Goal: Information Seeking & Learning: Check status

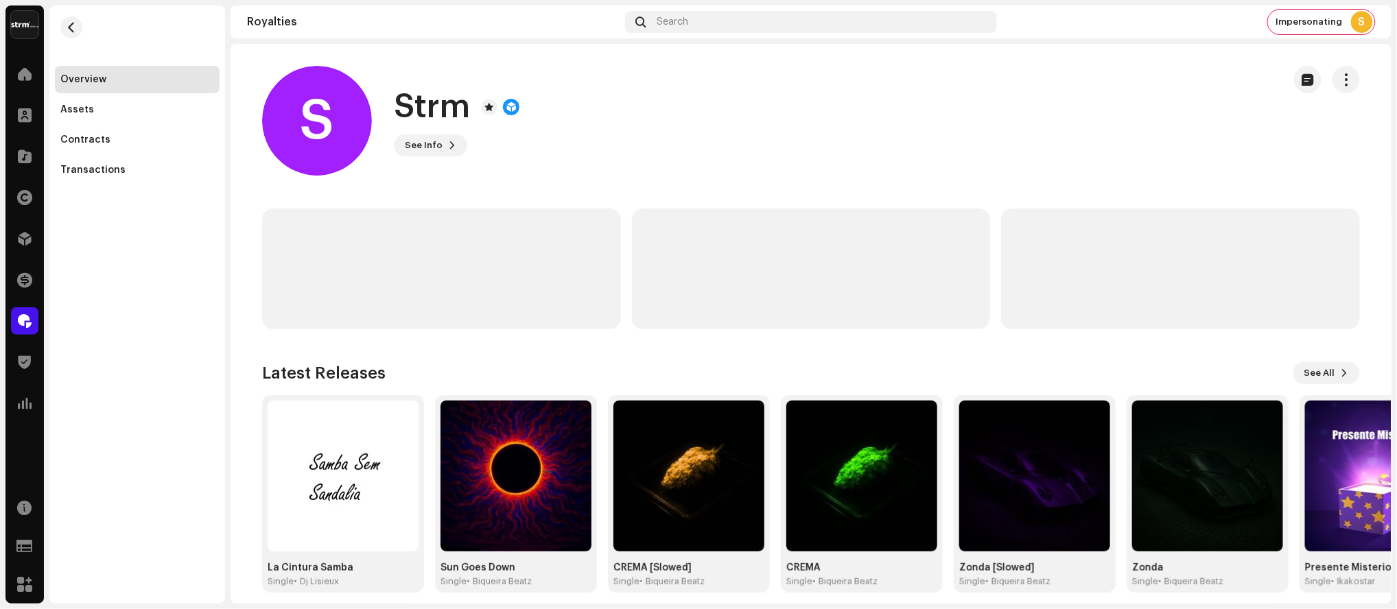
click at [130, 279] on div "Overview Assets Contracts Transactions" at bounding box center [137, 304] width 176 height 598
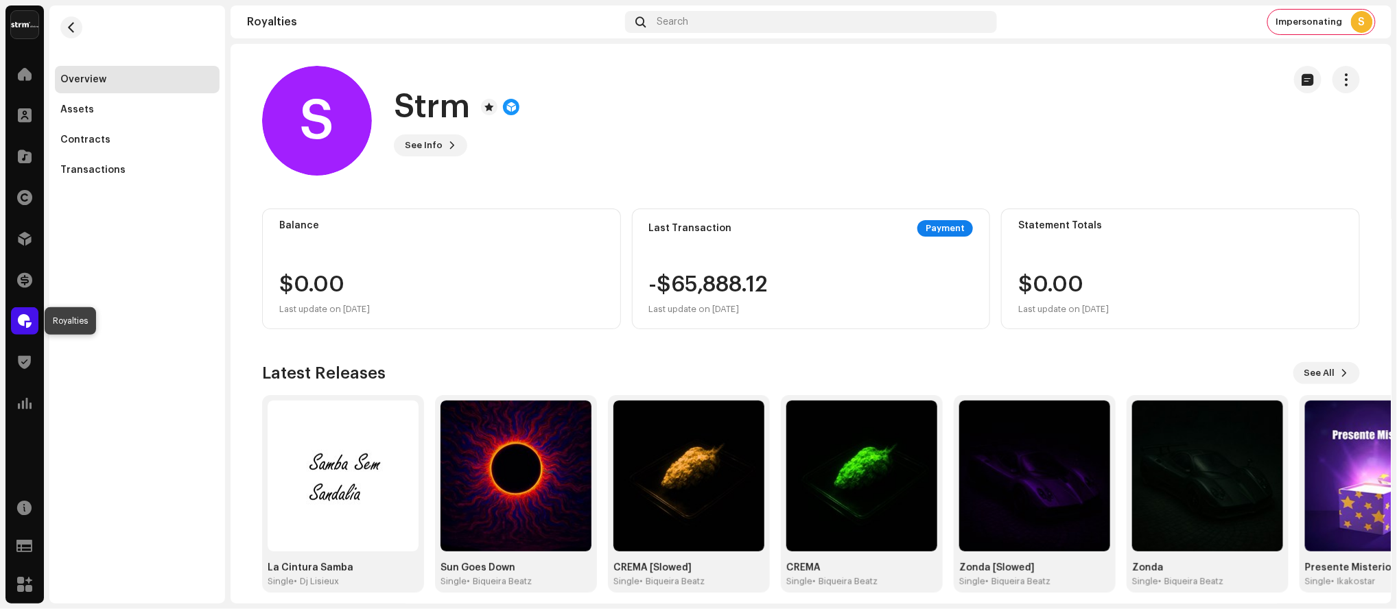
click at [33, 319] on div at bounding box center [24, 320] width 27 height 27
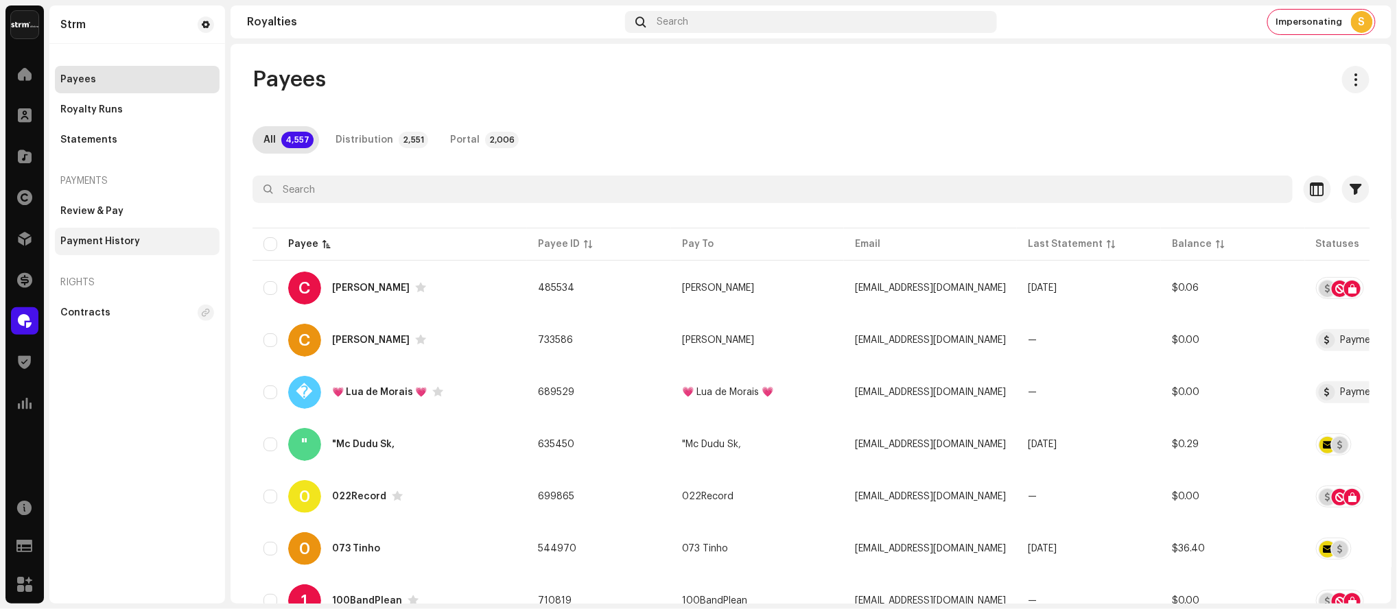
click at [97, 241] on div "Payment History" at bounding box center [100, 241] width 80 height 11
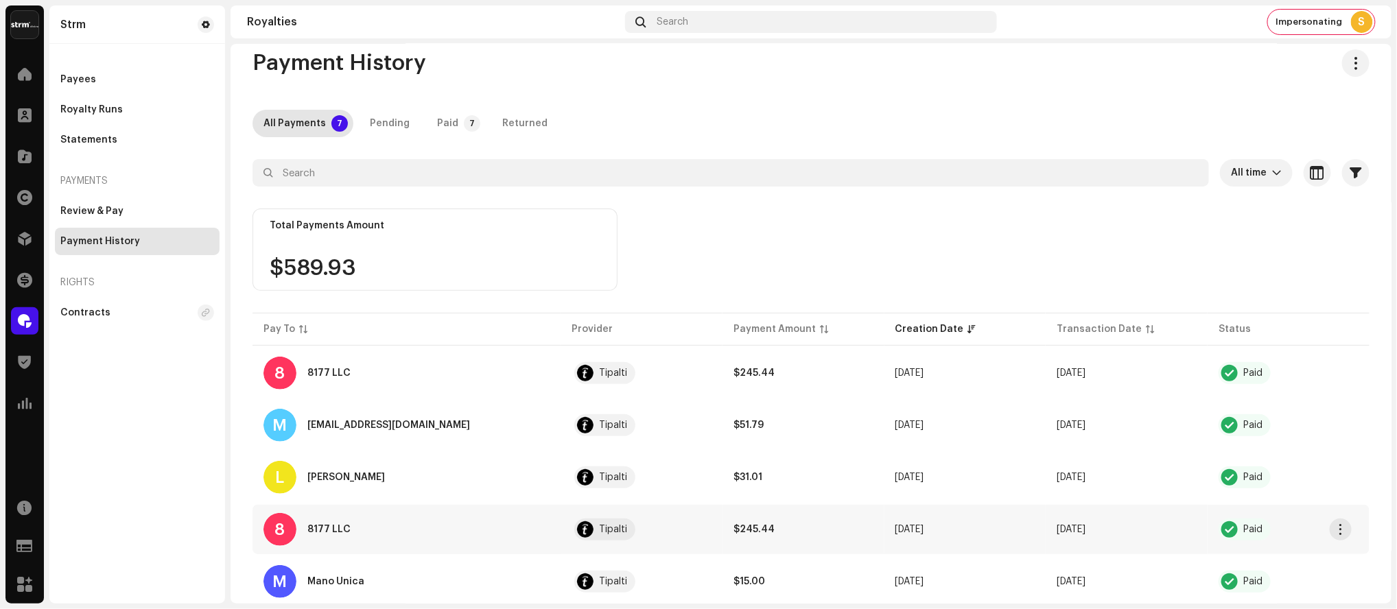
scroll to position [17, 0]
click at [434, 531] on div "8 8177 LLC" at bounding box center [406, 528] width 286 height 33
click at [1273, 530] on span "Paid" at bounding box center [1288, 529] width 140 height 22
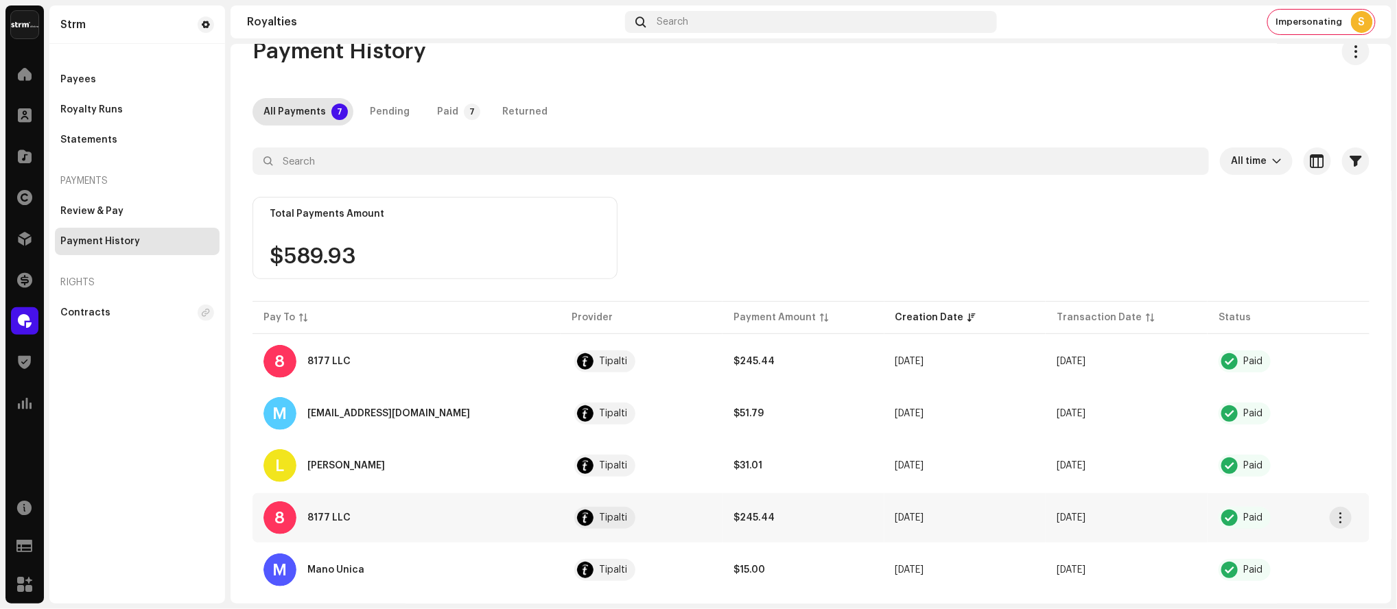
scroll to position [32, 0]
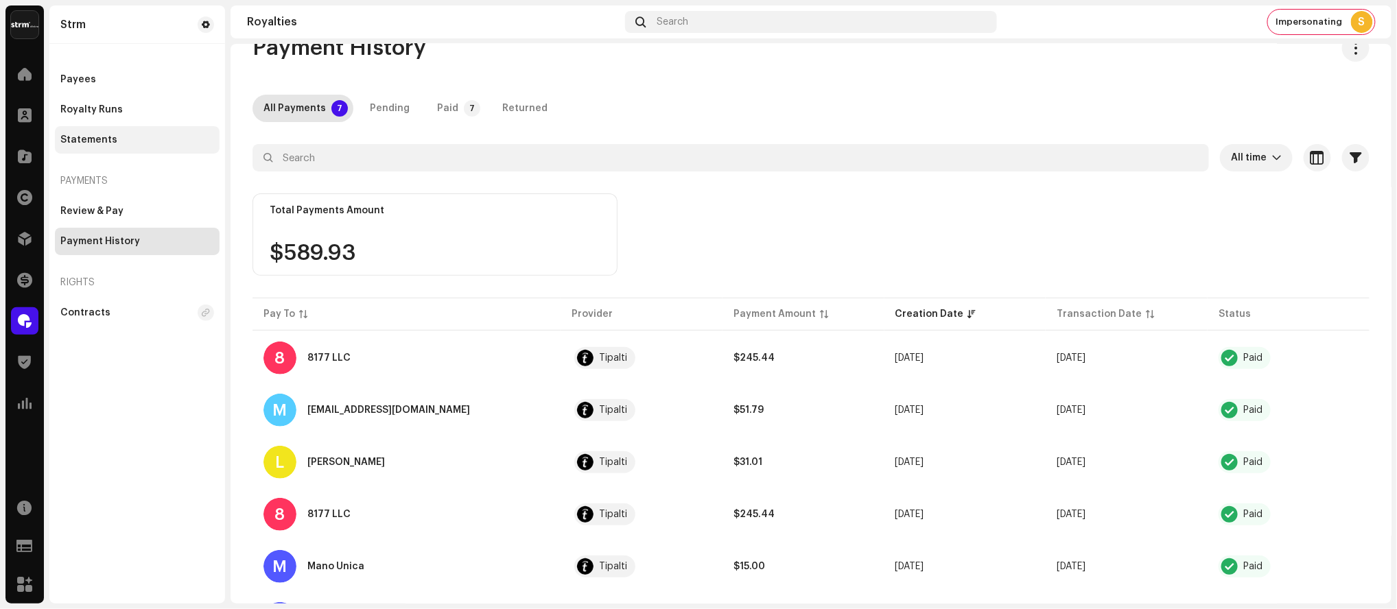
drag, startPoint x: 121, startPoint y: 88, endPoint x: 56, endPoint y: 129, distance: 76.7
click at [121, 88] on div "Payees" at bounding box center [137, 79] width 165 height 27
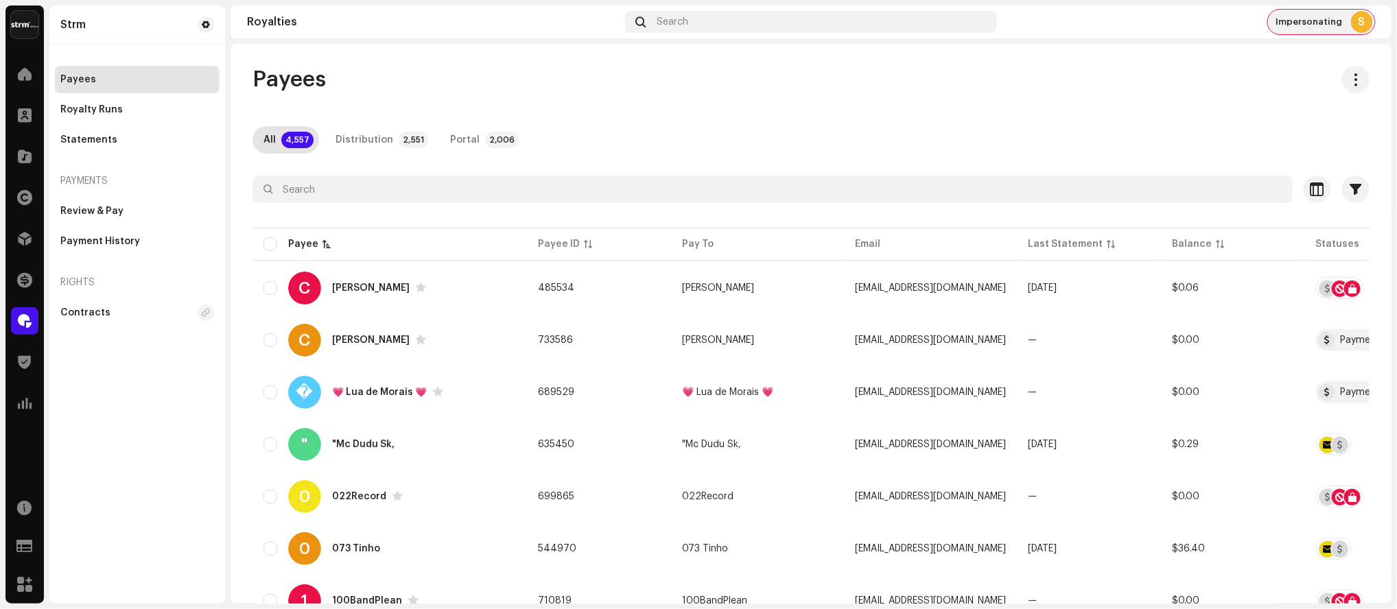
click at [1349, 22] on div "Impersonating S" at bounding box center [1321, 22] width 107 height 25
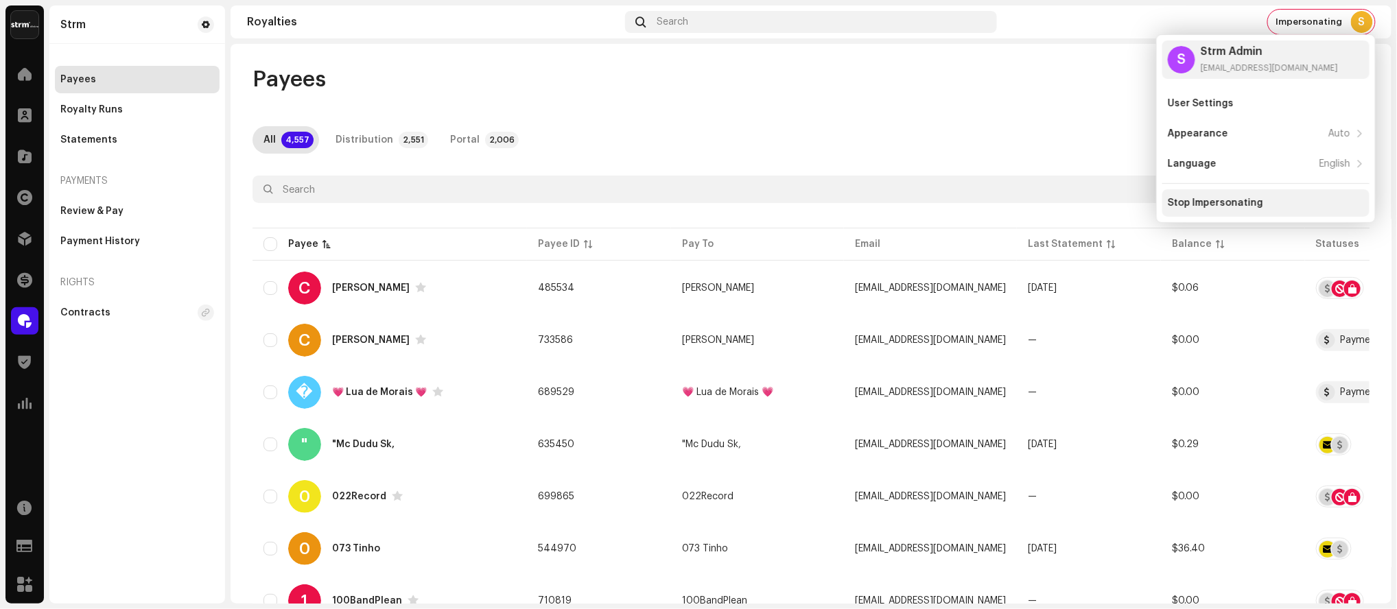
click at [1247, 196] on div "Stop Impersonating" at bounding box center [1265, 202] width 207 height 27
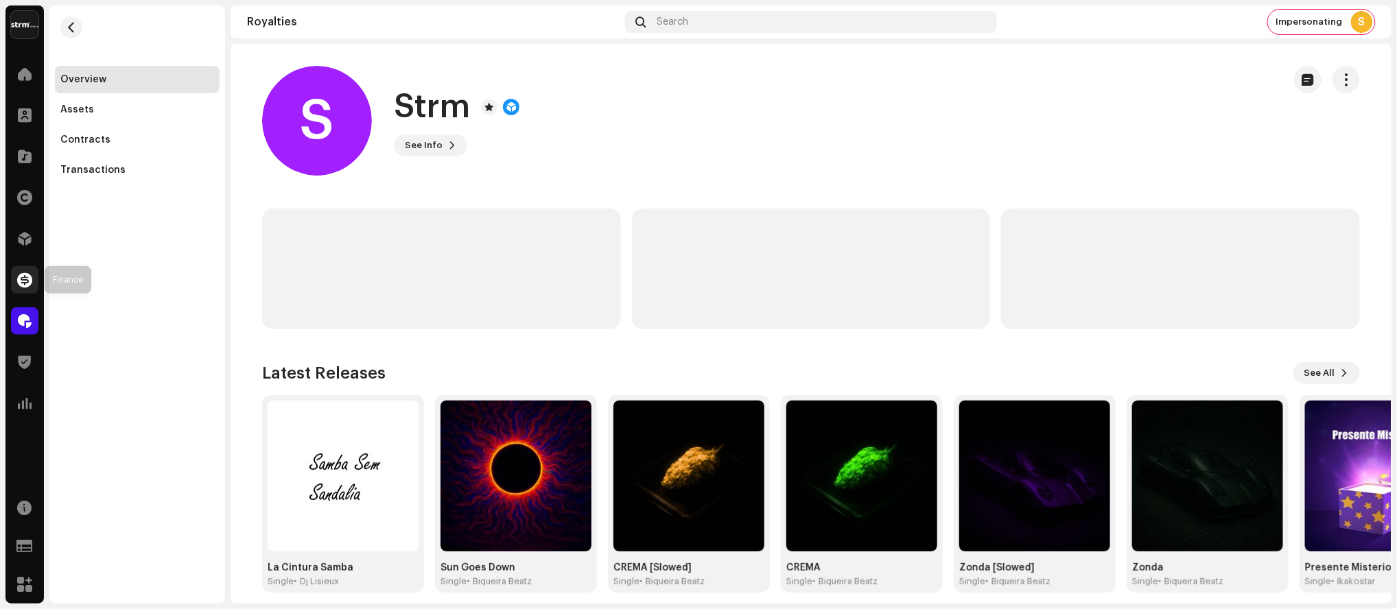
drag, startPoint x: 32, startPoint y: 283, endPoint x: 32, endPoint y: 290, distance: 7.5
click at [32, 283] on div at bounding box center [24, 279] width 27 height 27
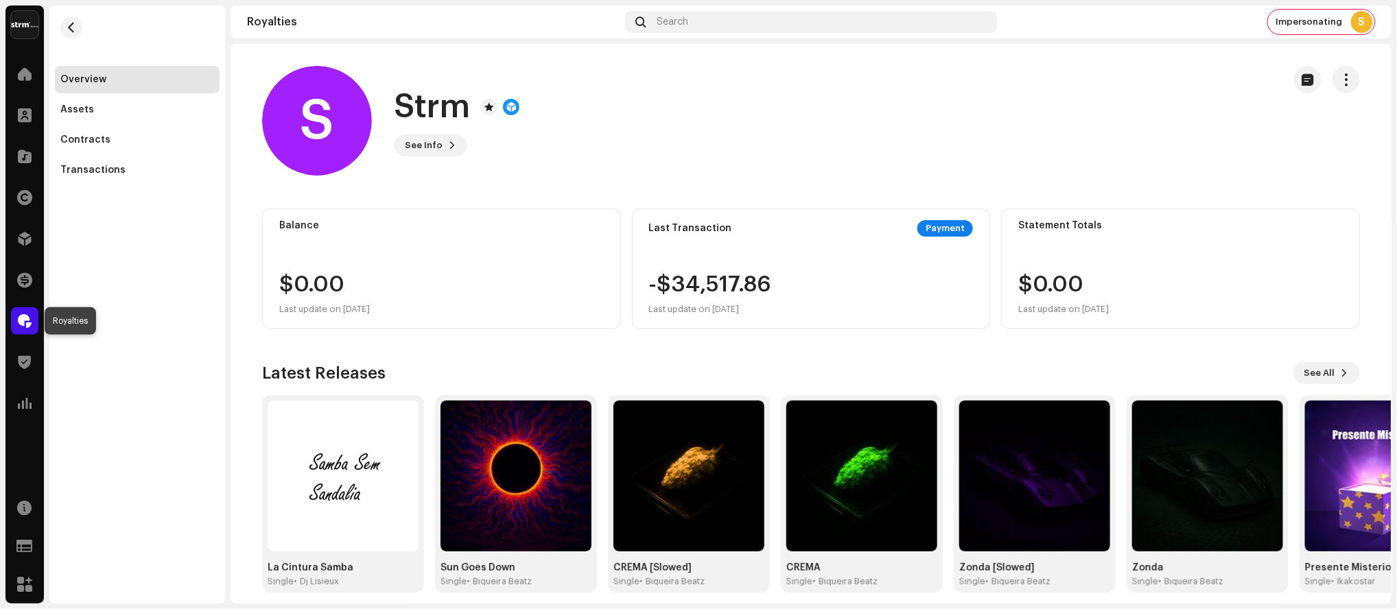
drag, startPoint x: 29, startPoint y: 320, endPoint x: 49, endPoint y: 317, distance: 19.5
click at [29, 320] on span at bounding box center [25, 321] width 14 height 11
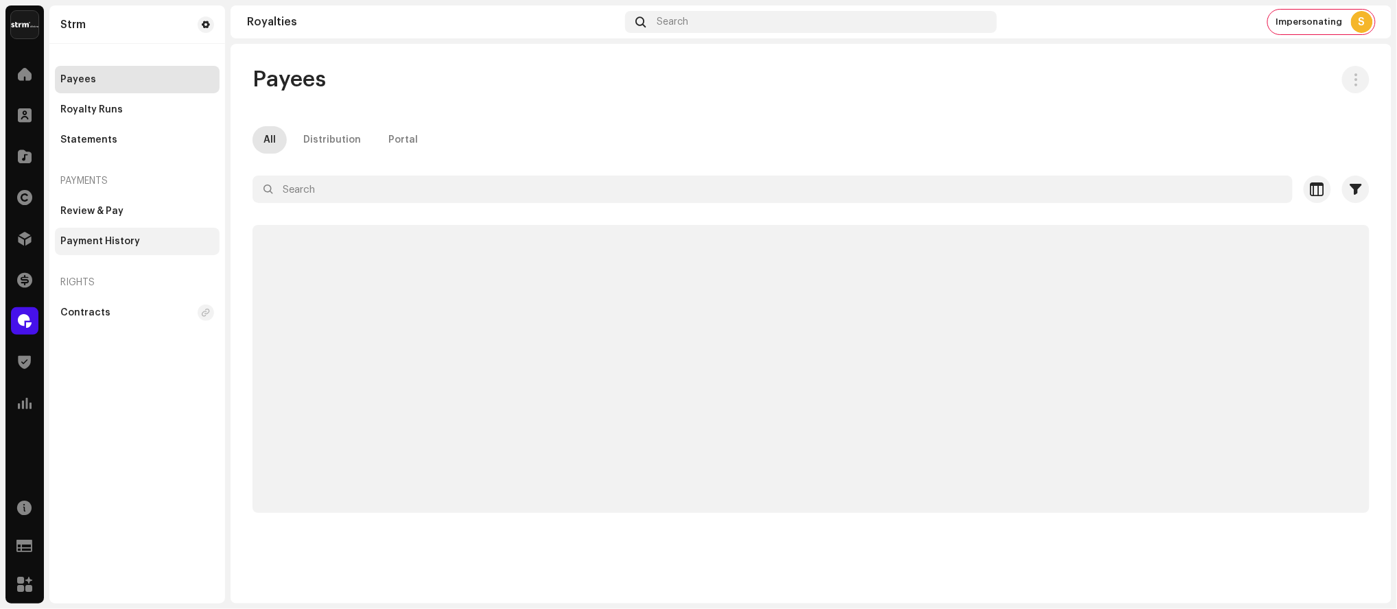
drag, startPoint x: 117, startPoint y: 235, endPoint x: 176, endPoint y: 243, distance: 58.8
click at [117, 236] on div "Payment History" at bounding box center [100, 241] width 80 height 11
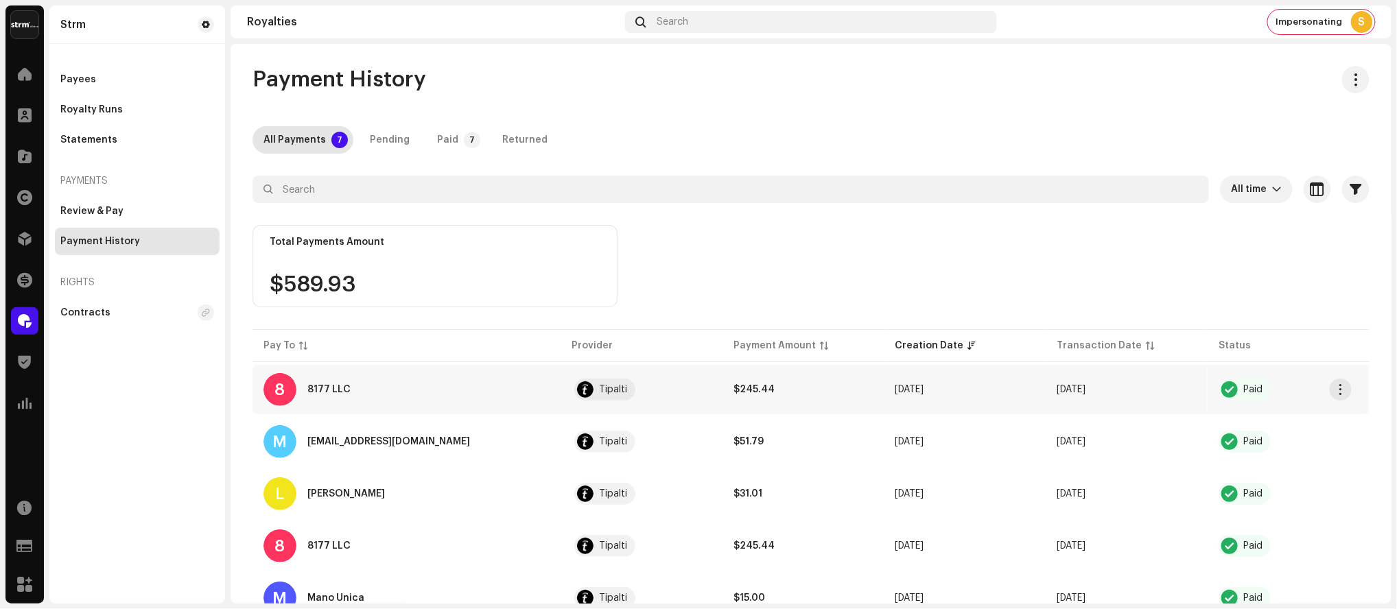
click at [324, 392] on div "8177 LLC" at bounding box center [328, 390] width 43 height 10
click at [324, 385] on div "8177 LLC" at bounding box center [328, 390] width 43 height 10
click at [70, 84] on div "Payees" at bounding box center [78, 79] width 36 height 11
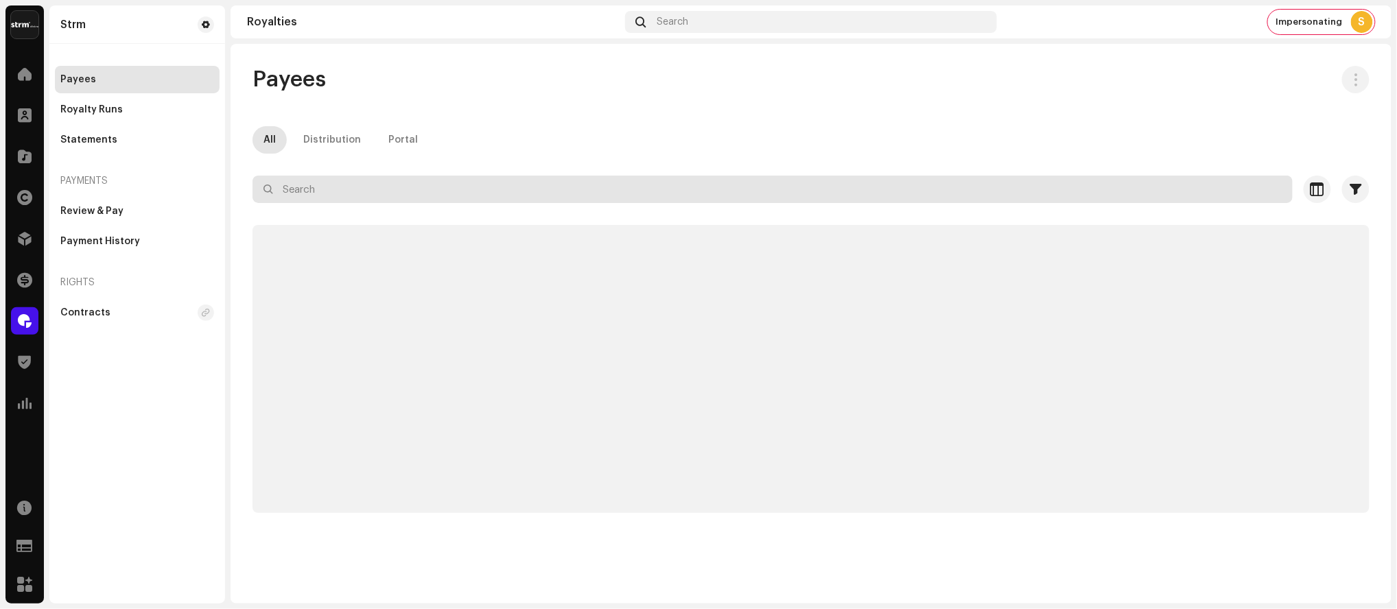
click at [418, 180] on input "text" at bounding box center [772, 189] width 1040 height 27
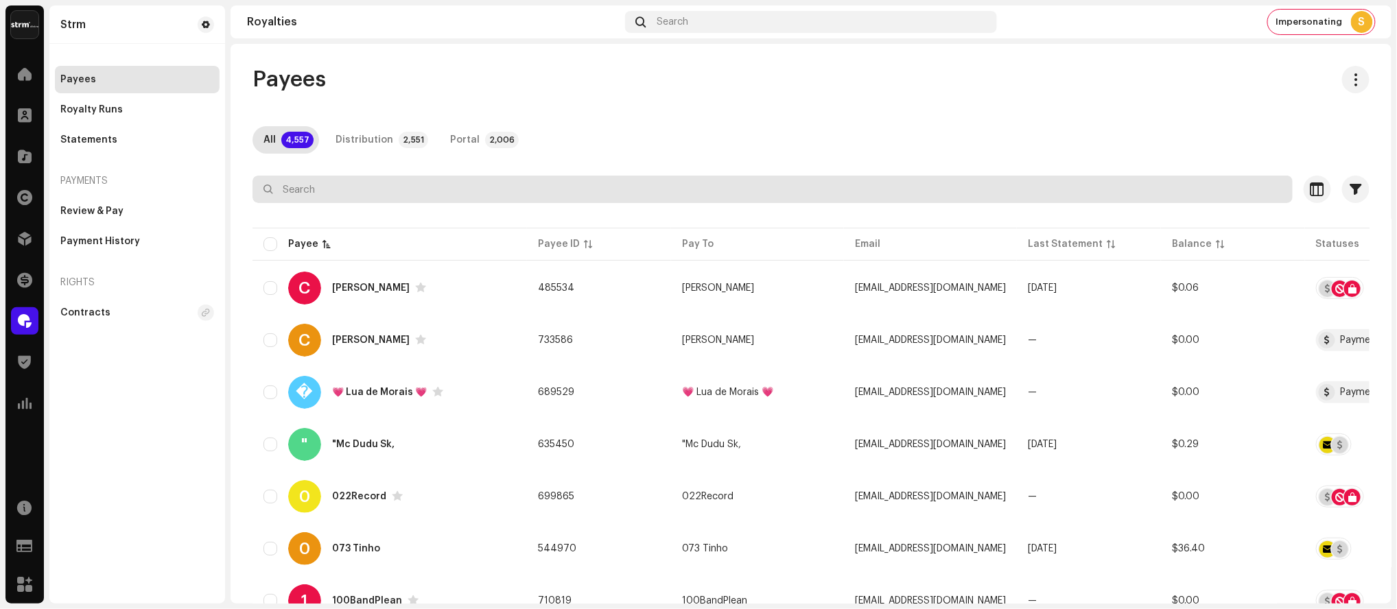
type input "3"
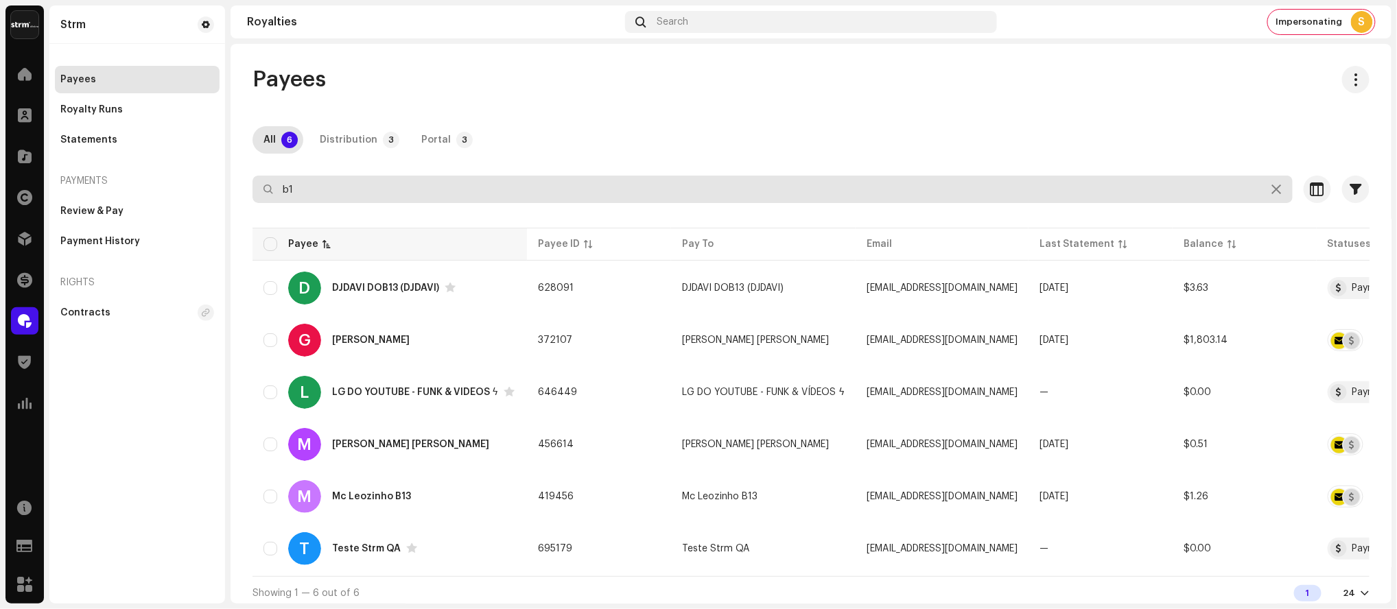
type input "b"
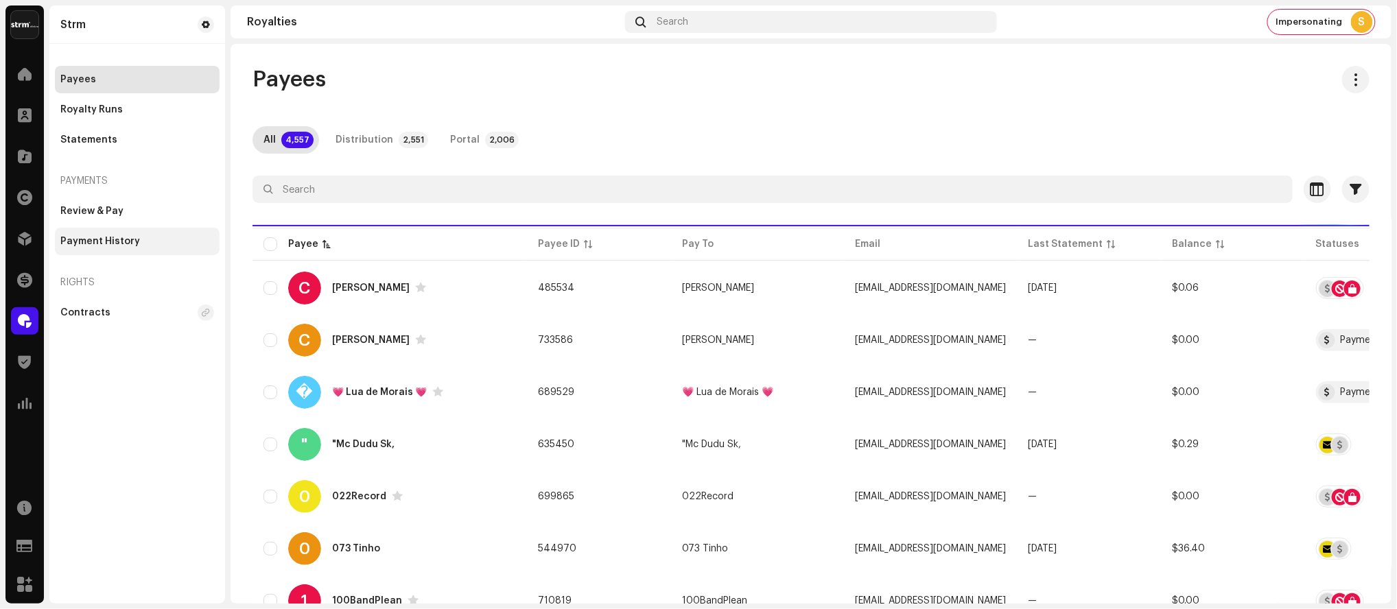
click at [127, 246] on div "Payment History" at bounding box center [100, 241] width 80 height 11
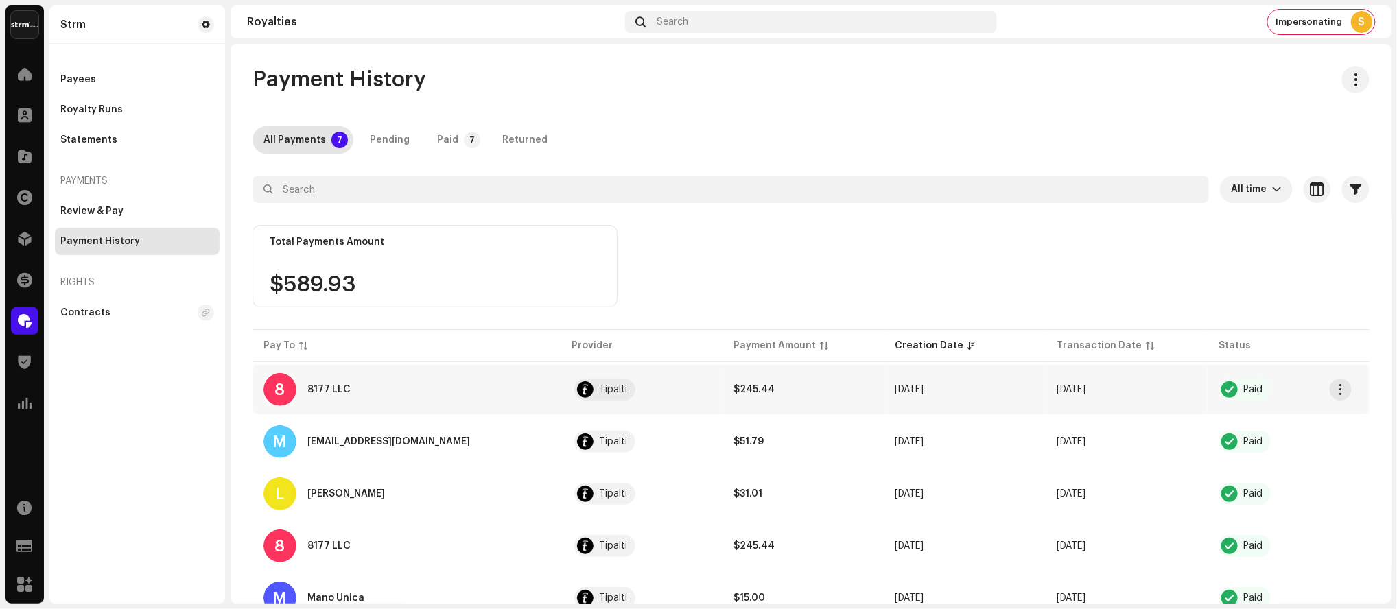
click at [299, 386] on div "8 8177 LLC" at bounding box center [406, 389] width 286 height 33
click at [78, 81] on div "Payees" at bounding box center [78, 79] width 36 height 11
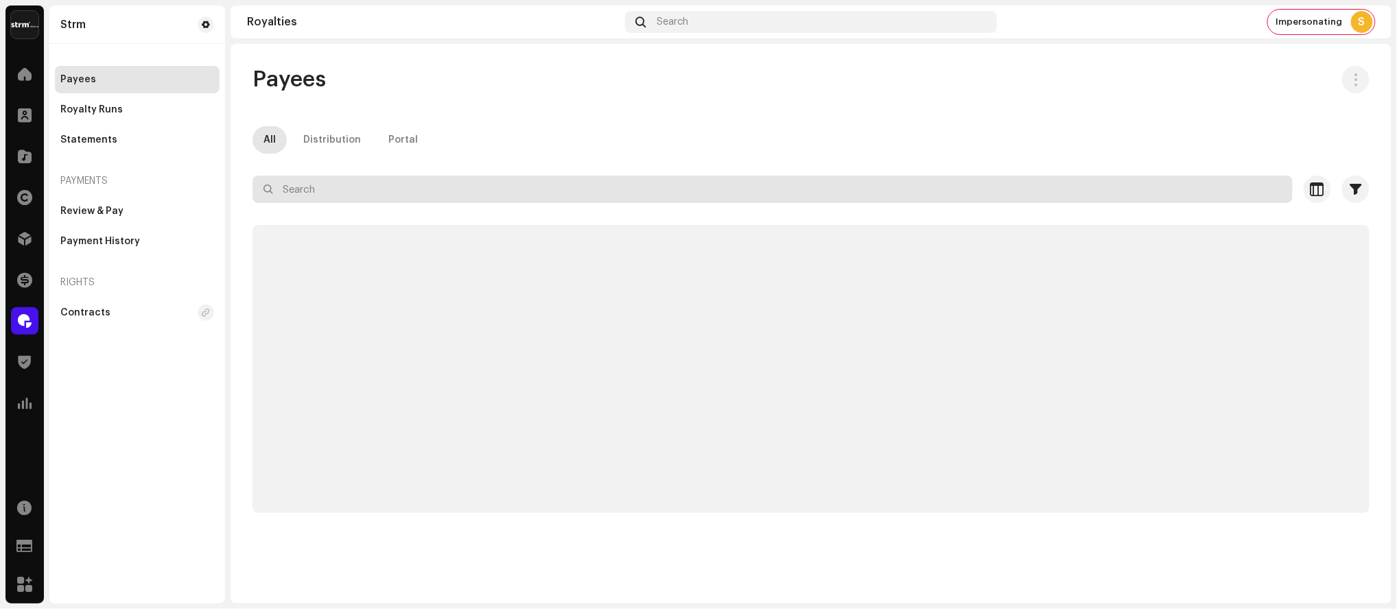
click at [358, 191] on input "text" at bounding box center [772, 189] width 1040 height 27
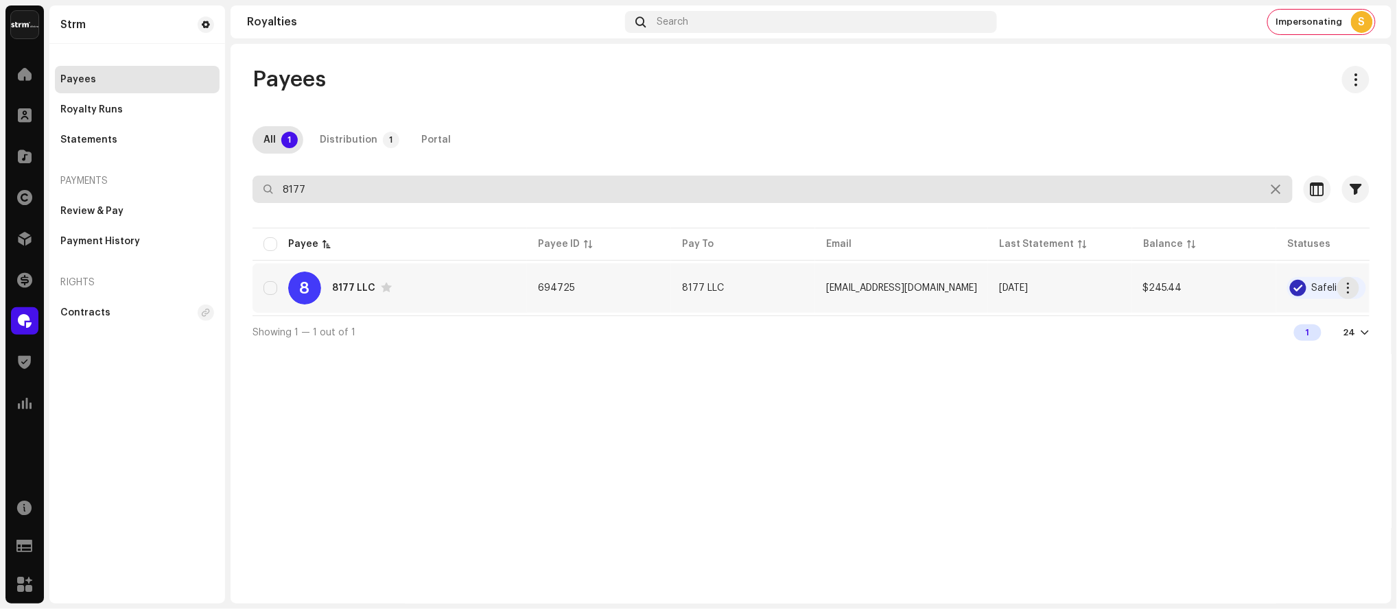
type input "8177"
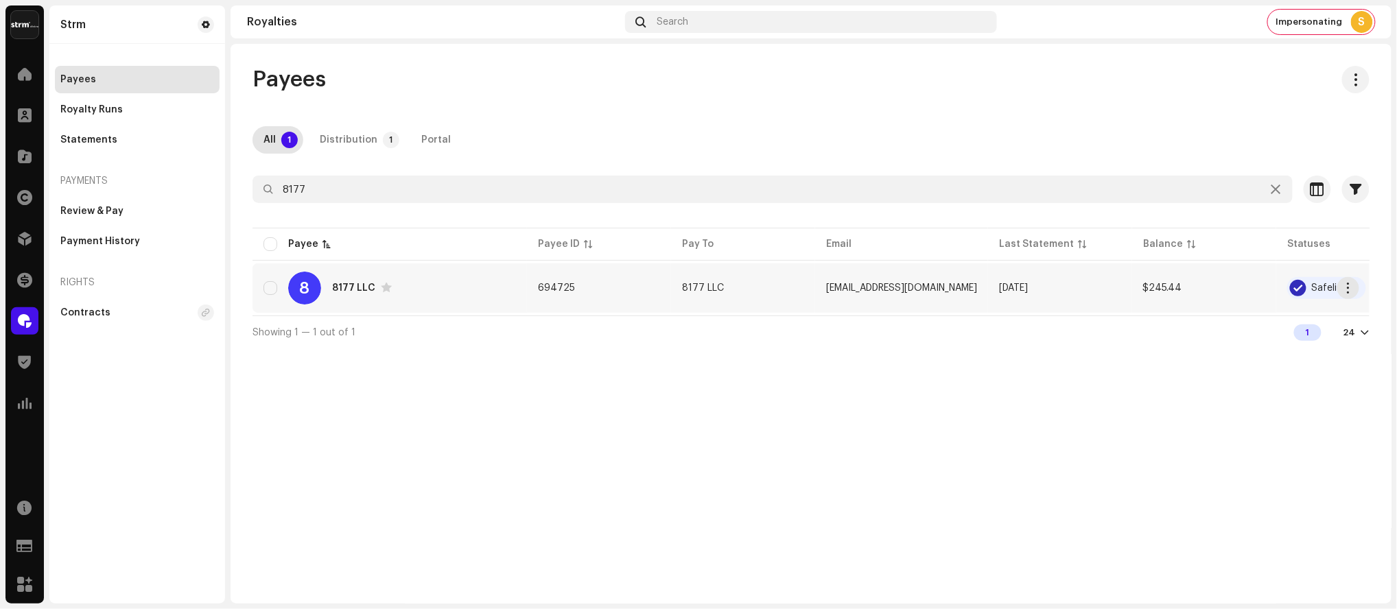
click at [353, 292] on div "8177 LLC" at bounding box center [353, 288] width 43 height 10
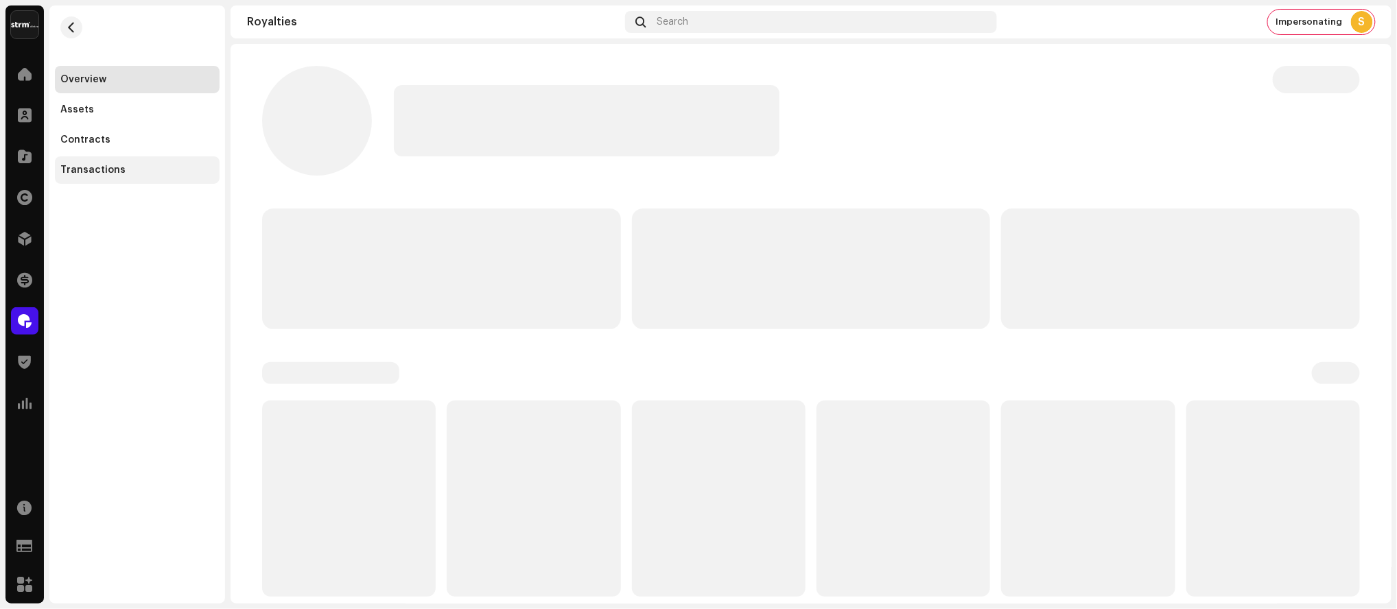
click at [102, 171] on div "Transactions" at bounding box center [92, 170] width 65 height 11
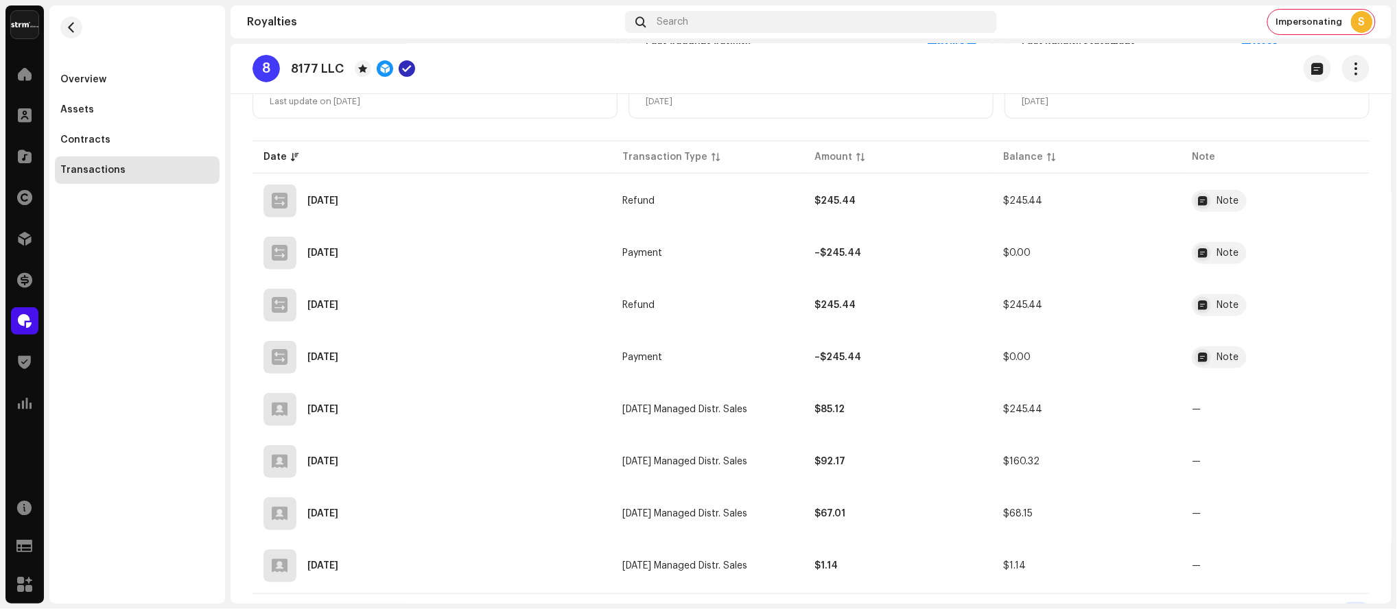
scroll to position [217, 0]
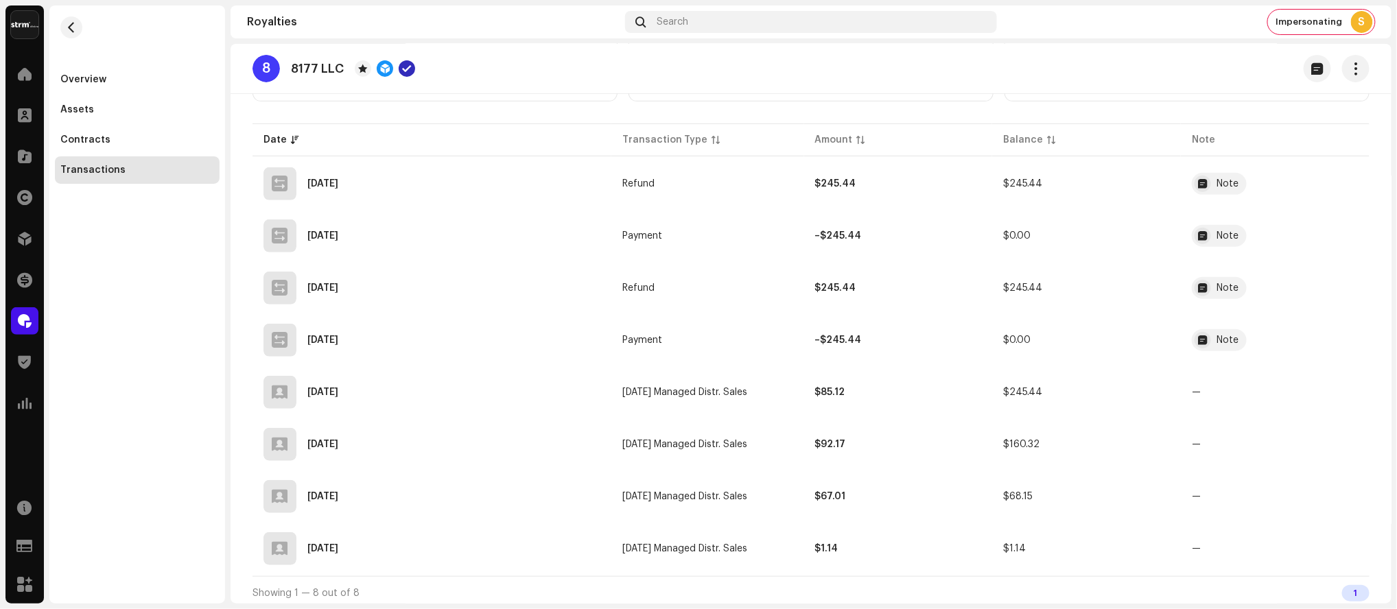
drag, startPoint x: 136, startPoint y: 246, endPoint x: 103, endPoint y: 285, distance: 51.1
click at [136, 248] on div "Overview Assets Contracts Transactions" at bounding box center [137, 304] width 176 height 598
click at [29, 322] on span at bounding box center [25, 321] width 14 height 11
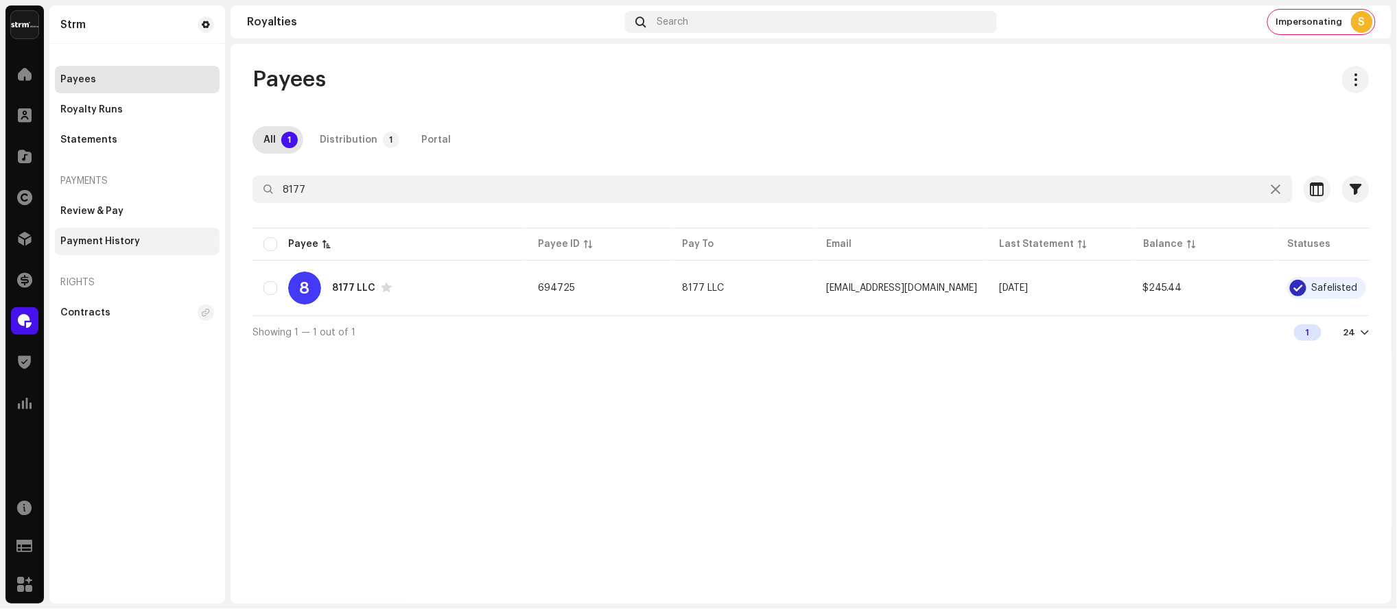
click at [113, 242] on div "Payment History" at bounding box center [100, 241] width 80 height 11
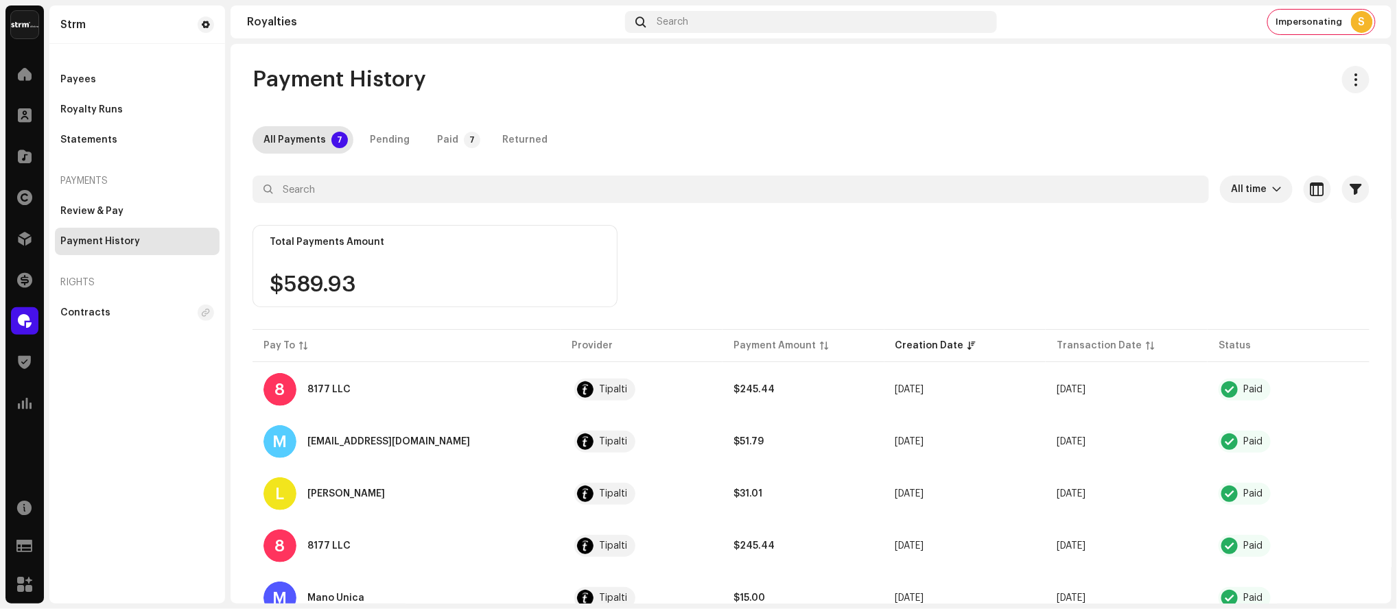
click at [1192, 75] on div "Payment History" at bounding box center [810, 79] width 1117 height 27
click at [1319, 15] on div "Impersonating S" at bounding box center [1321, 22] width 107 height 25
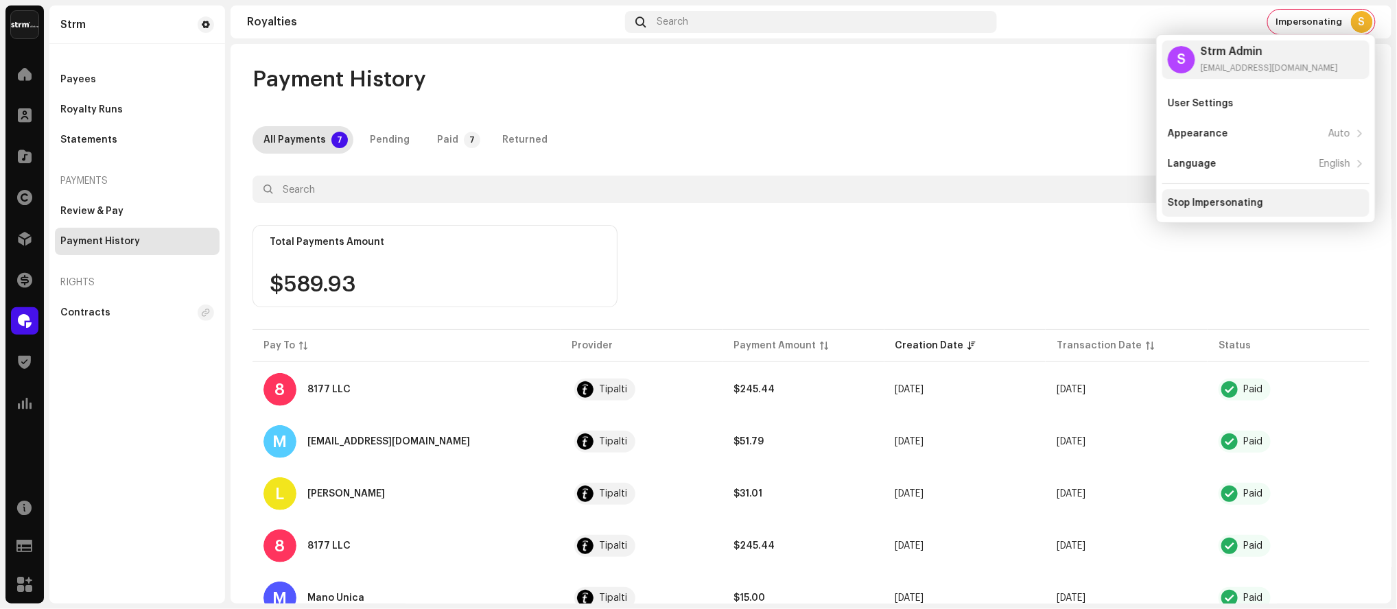
click at [1226, 208] on div "Stop Impersonating" at bounding box center [1214, 203] width 95 height 11
